Goal: Task Accomplishment & Management: Use online tool/utility

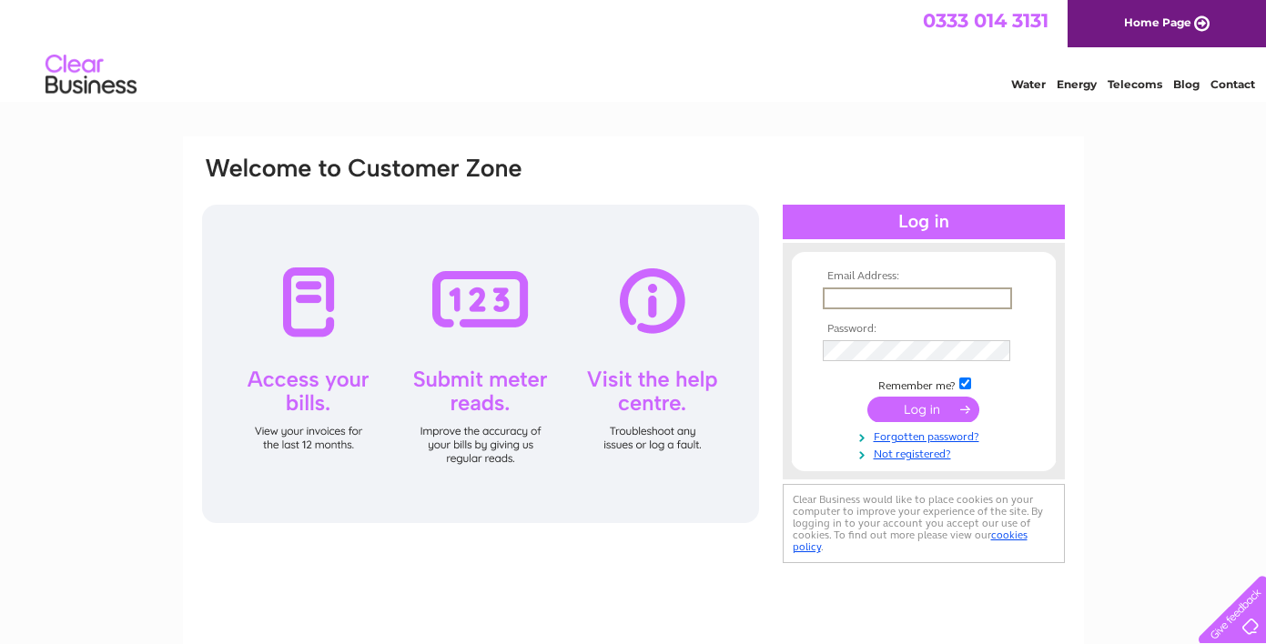
type input "[EMAIL_ADDRESS][DOMAIN_NAME]"
click at [916, 405] on input "submit" at bounding box center [923, 409] width 112 height 25
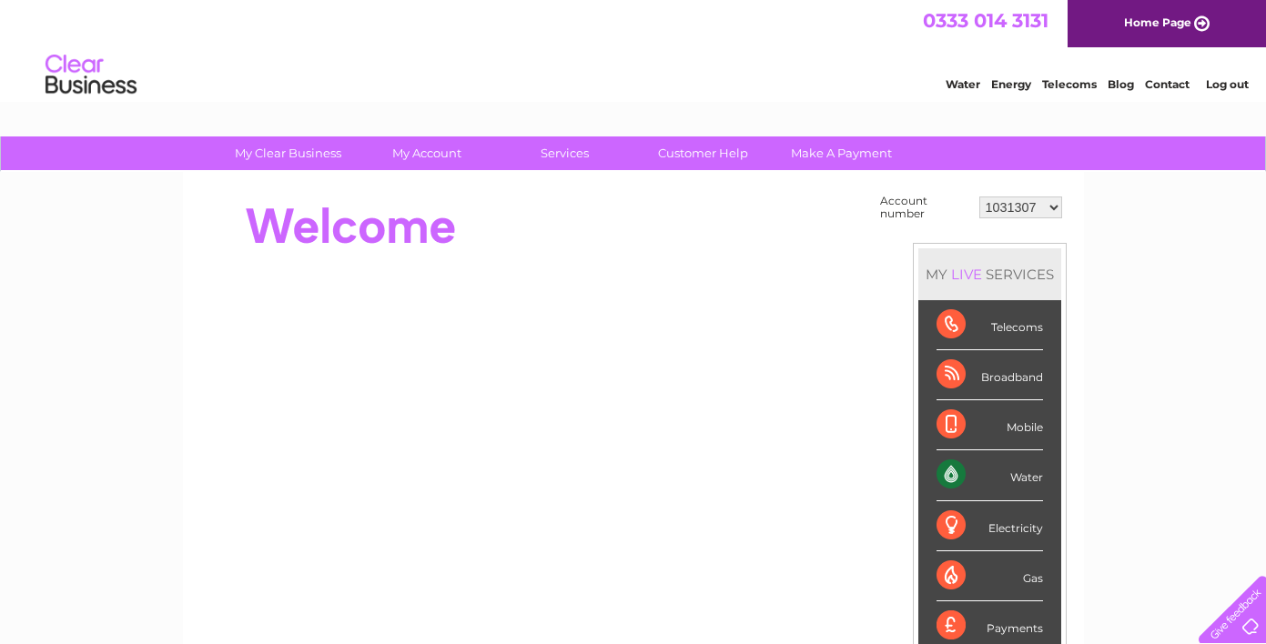
select select "30262792"
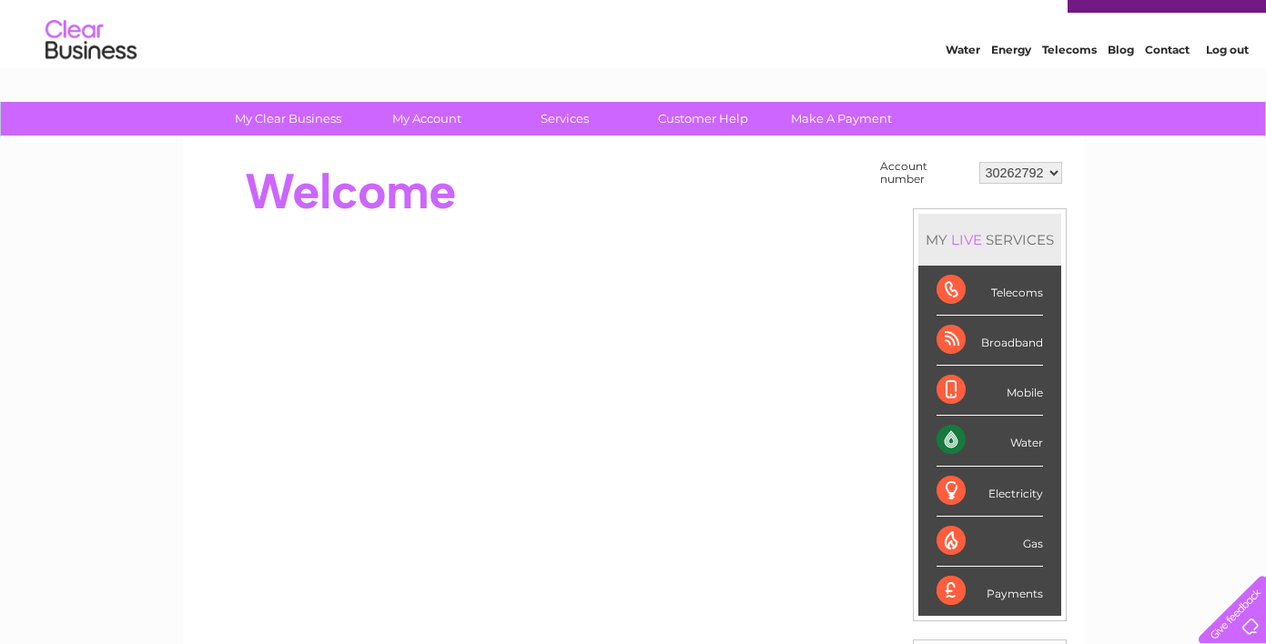
scroll to position [46, 0]
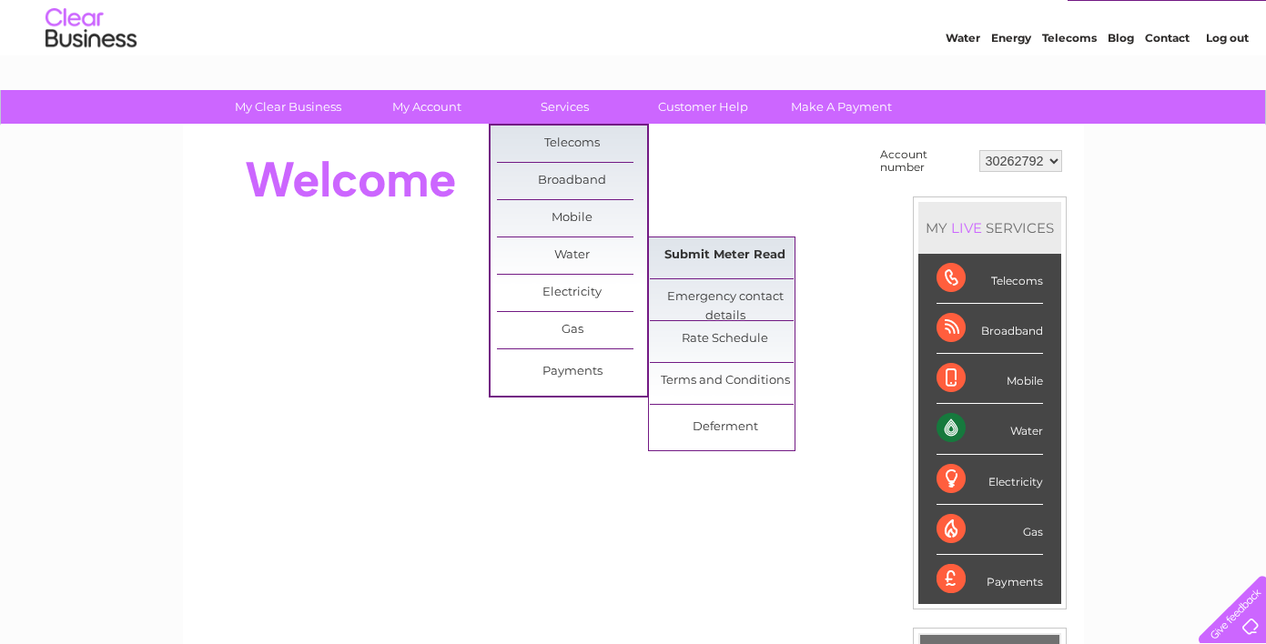
click at [702, 256] on link "Submit Meter Read" at bounding box center [725, 255] width 150 height 36
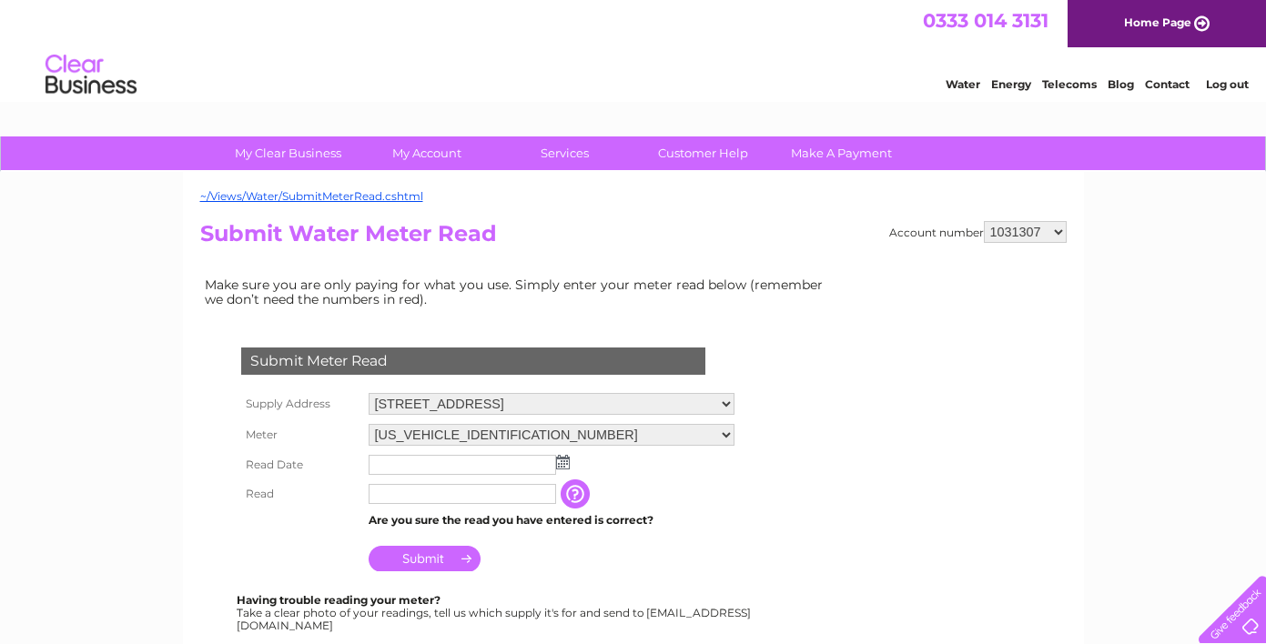
select select "30262792"
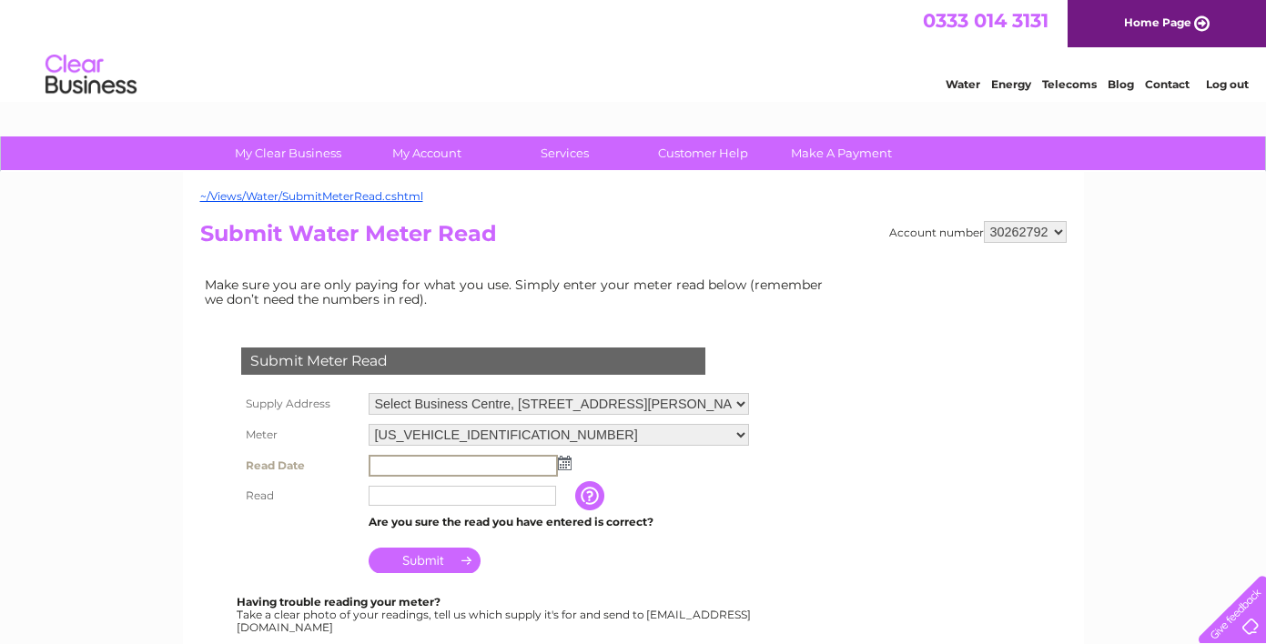
click at [472, 457] on input "text" at bounding box center [463, 466] width 189 height 22
click at [563, 460] on img at bounding box center [565, 463] width 14 height 15
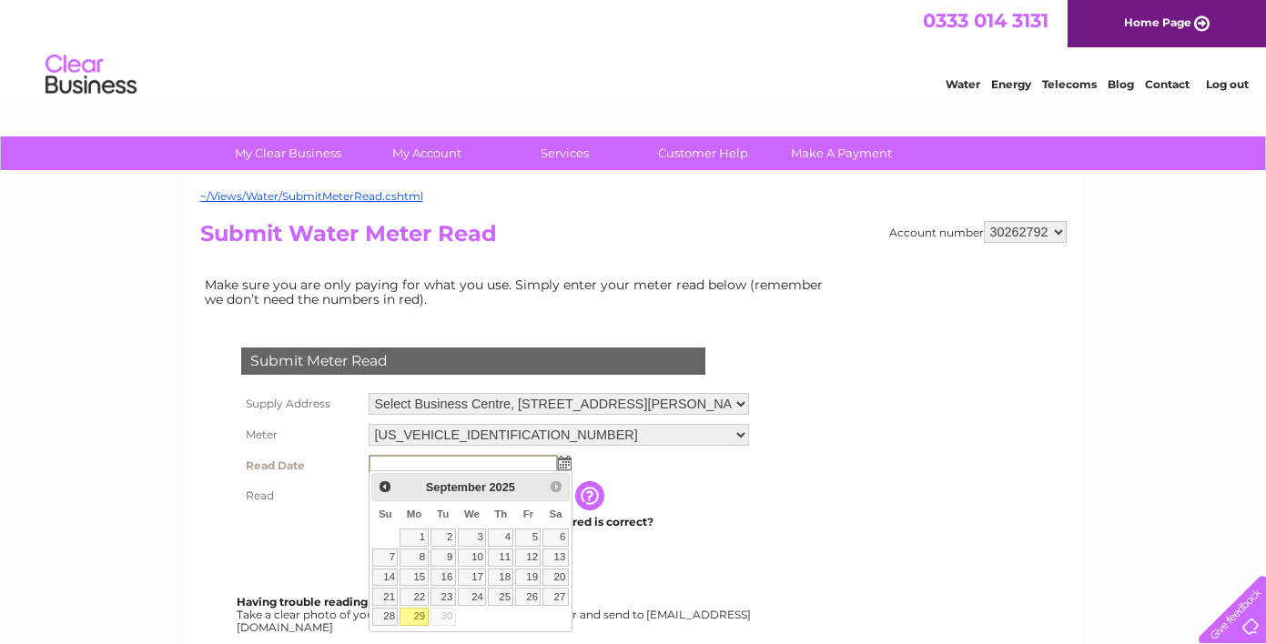
click at [422, 612] on link "29" at bounding box center [413, 617] width 28 height 18
type input "2025/09/29"
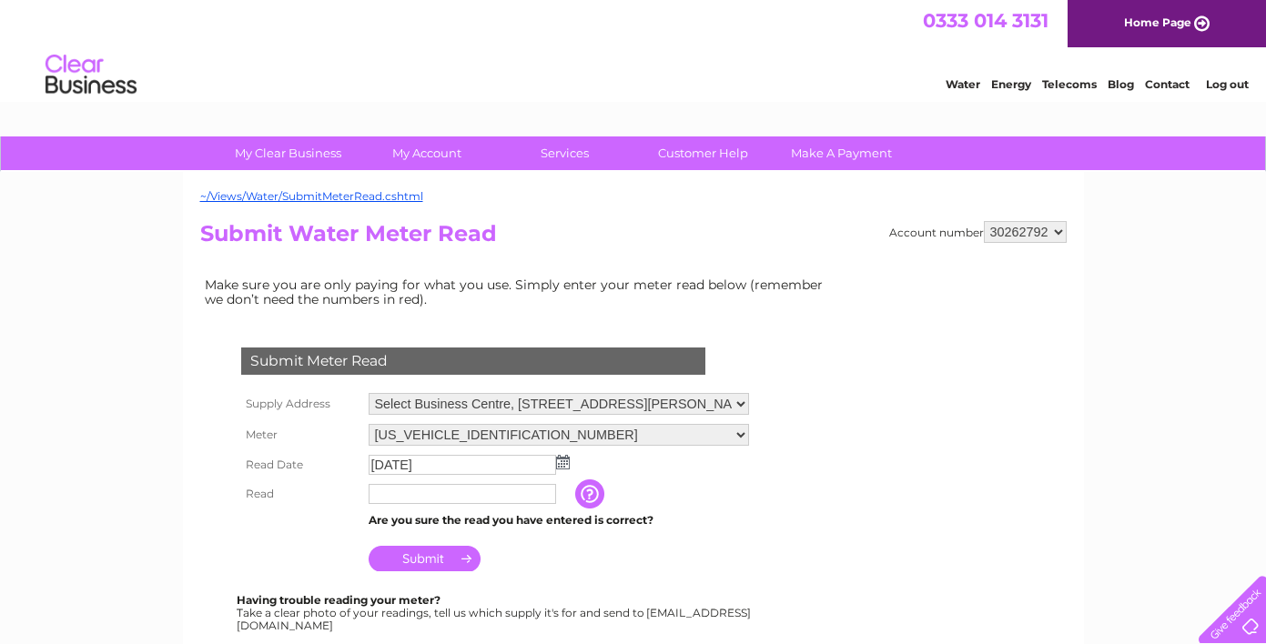
click at [424, 500] on td at bounding box center [469, 494] width 211 height 29
click at [426, 488] on input "text" at bounding box center [462, 494] width 187 height 20
type input "1940"
click at [430, 554] on input "Submit" at bounding box center [425, 558] width 112 height 25
